Goal: Check status

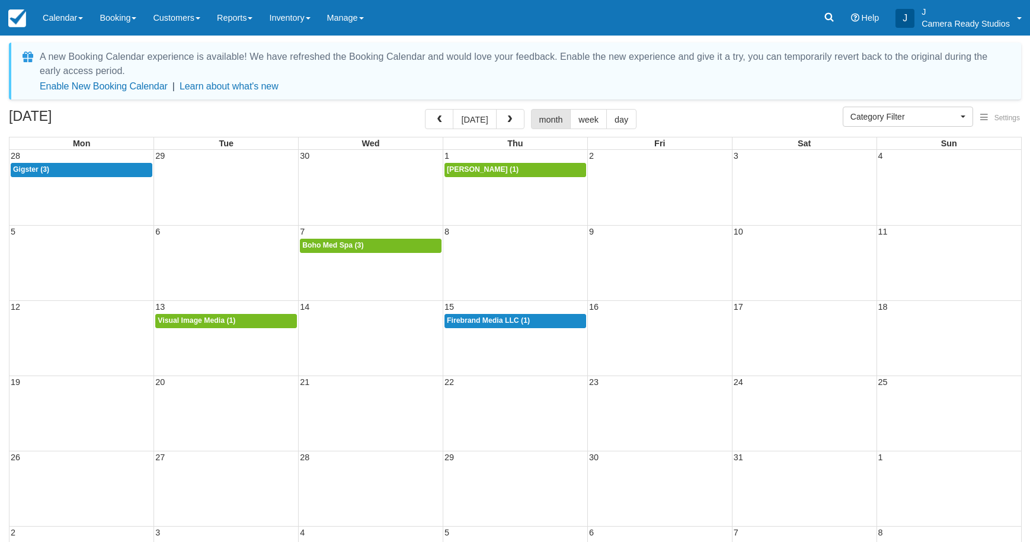
select select
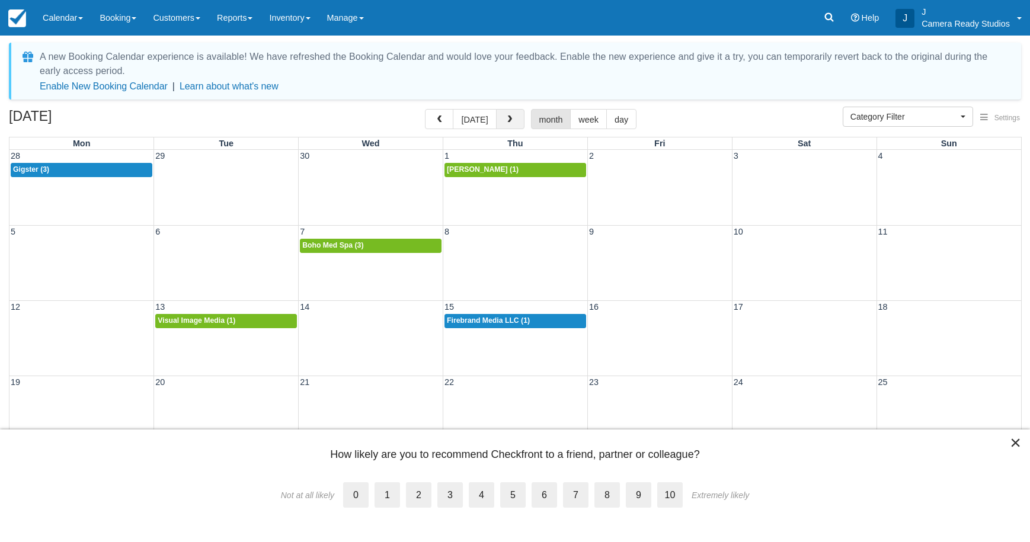
click at [506, 123] on span "button" at bounding box center [510, 120] width 8 height 8
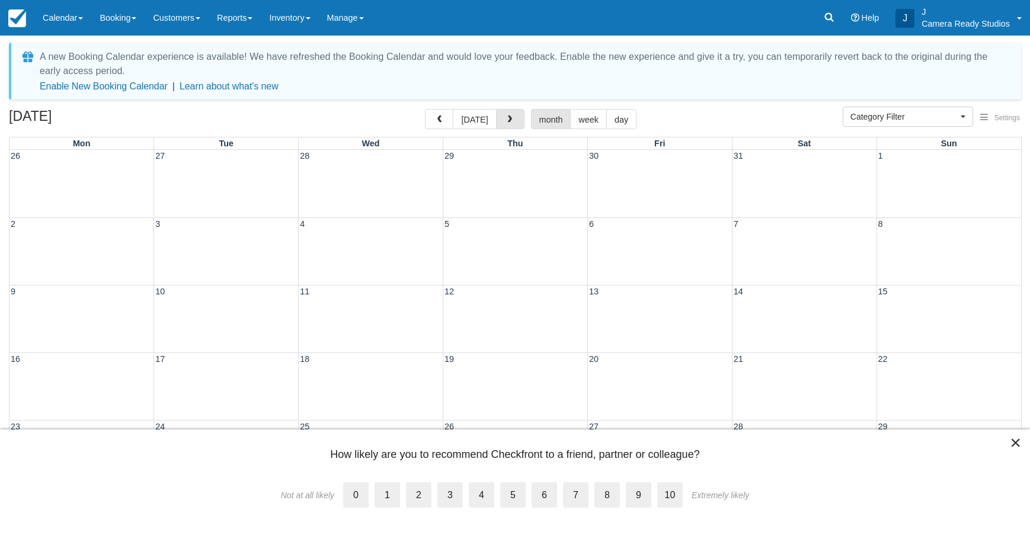
click at [506, 123] on span "button" at bounding box center [510, 120] width 8 height 8
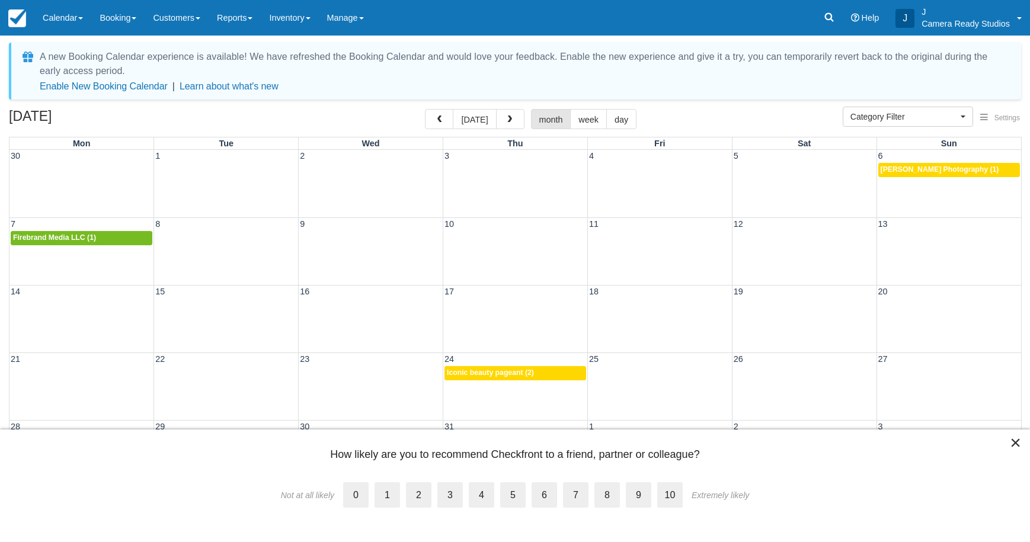
click at [506, 123] on span "button" at bounding box center [510, 120] width 8 height 8
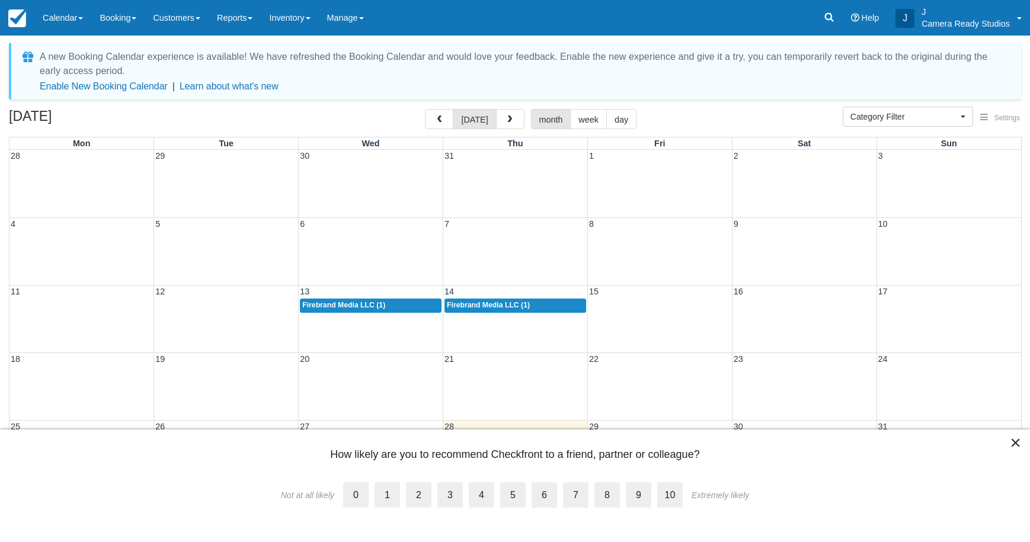
click at [506, 123] on span "button" at bounding box center [510, 120] width 8 height 8
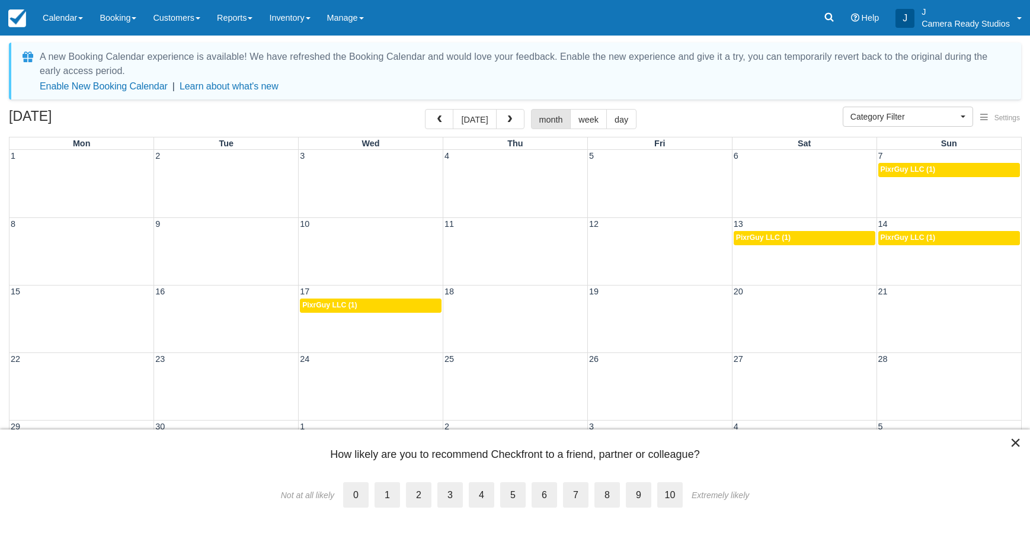
click at [506, 123] on span "button" at bounding box center [510, 120] width 8 height 8
